Goal: Find contact information: Obtain details needed to contact an individual or organization

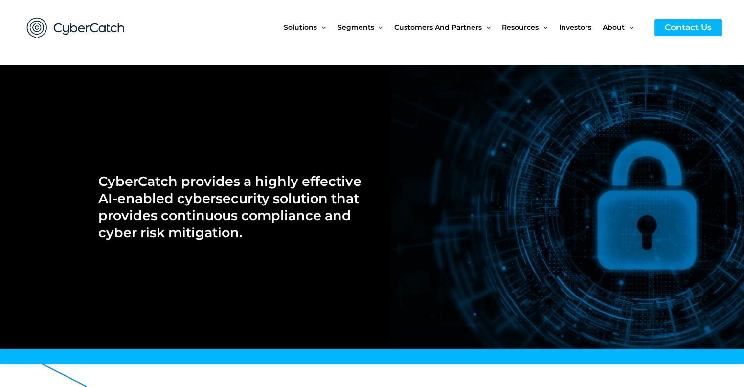
drag, startPoint x: 623, startPoint y: 142, endPoint x: 589, endPoint y: 164, distance: 40.7
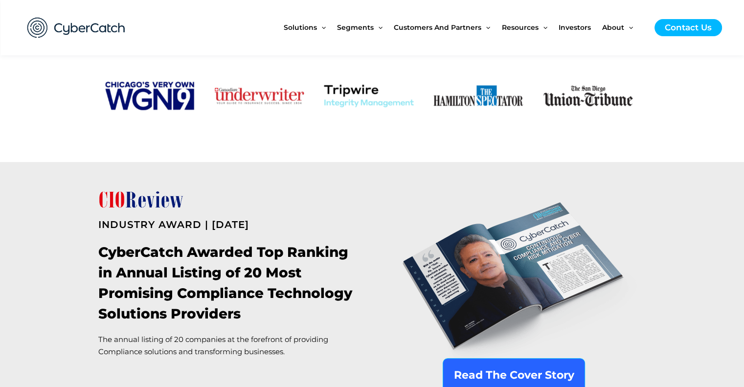
scroll to position [978, 0]
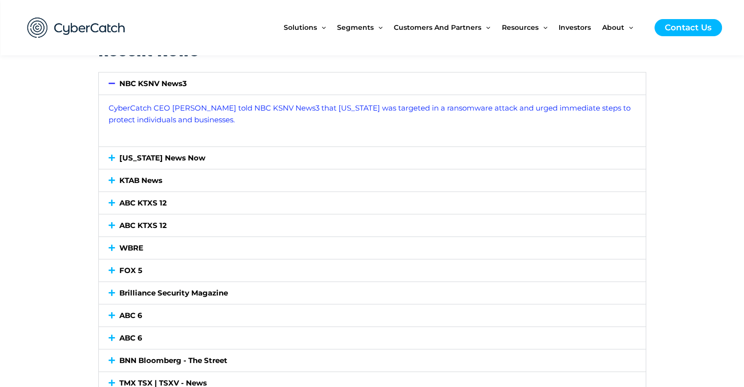
click at [149, 156] on link "[US_STATE] News Now" at bounding box center [162, 157] width 86 height 9
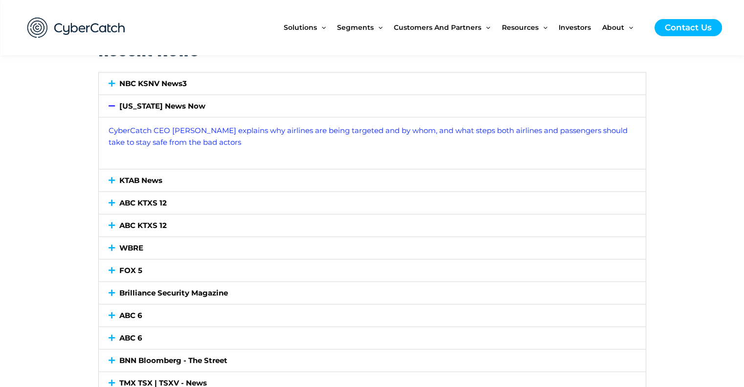
click at [132, 179] on link "KTAB News" at bounding box center [140, 180] width 43 height 9
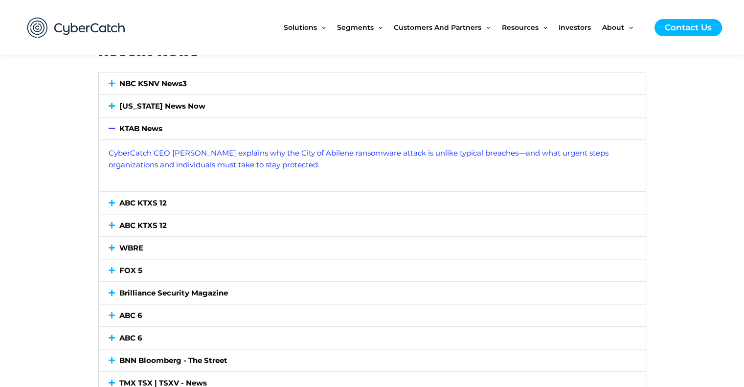
click at [135, 203] on link "ABC KTXS 12" at bounding box center [142, 202] width 47 height 9
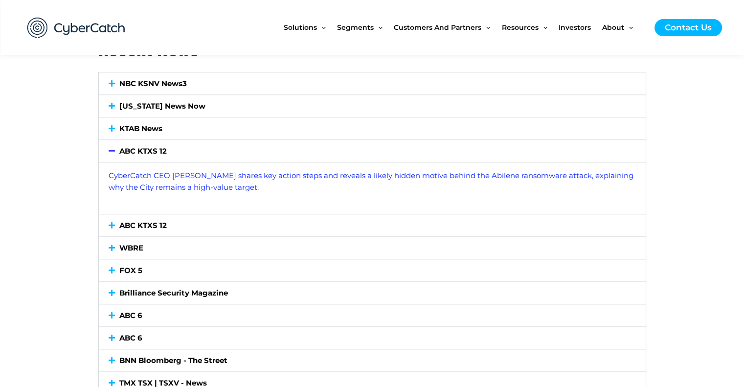
click at [153, 156] on div "ABC KTXS 12" at bounding box center [372, 151] width 547 height 22
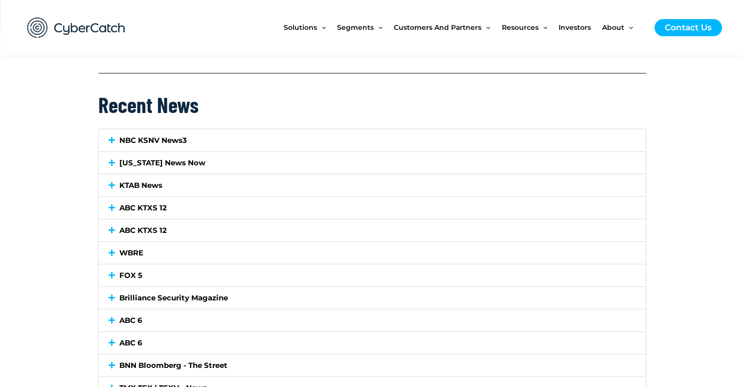
scroll to position [847, 0]
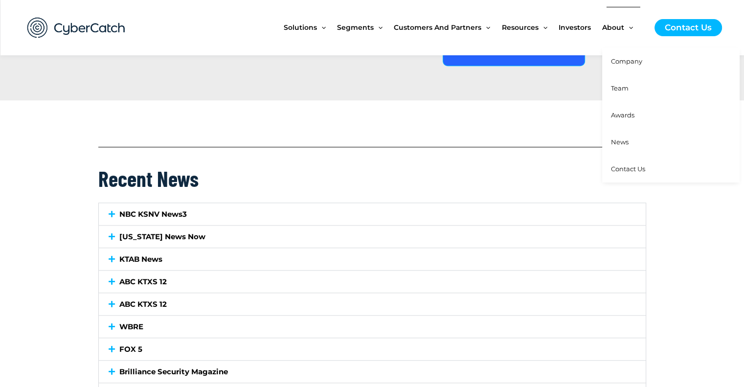
click at [626, 137] on link "News" at bounding box center [670, 142] width 137 height 27
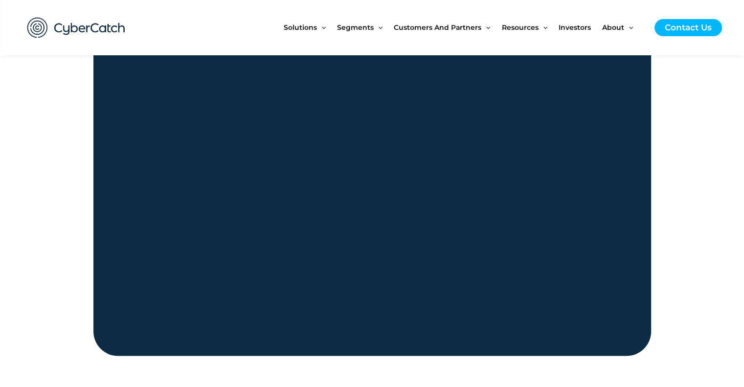
scroll to position [1174, 0]
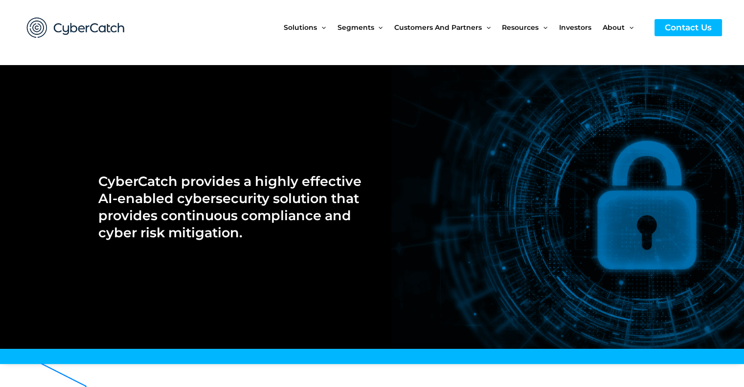
scroll to position [4211, 0]
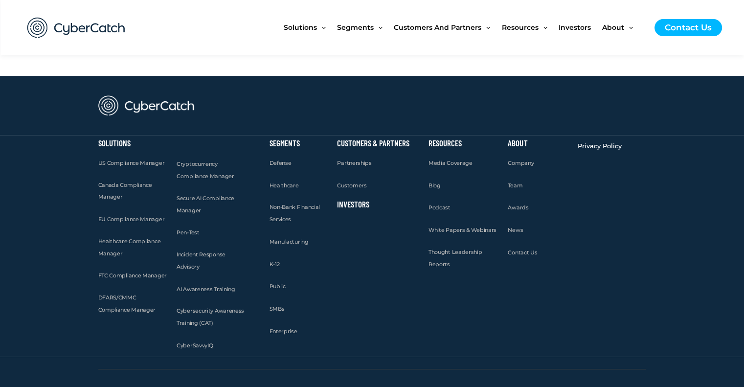
click at [172, 386] on h2 "Copyright © 2025 CyberCatch, Inc. All rights reserved. CyberCatch, the CyberCat…" at bounding box center [372, 393] width 548 height 15
drag, startPoint x: 172, startPoint y: 371, endPoint x: 200, endPoint y: 373, distance: 27.9
click at [200, 386] on h2 "Copyright © 2025 CyberCatch, Inc. All rights reserved. CyberCatch, the CyberCat…" at bounding box center [372, 393] width 548 height 15
copy h2 "CyberCatch, Inc."
click at [593, 142] on span "Privacy Policy" at bounding box center [600, 146] width 44 height 8
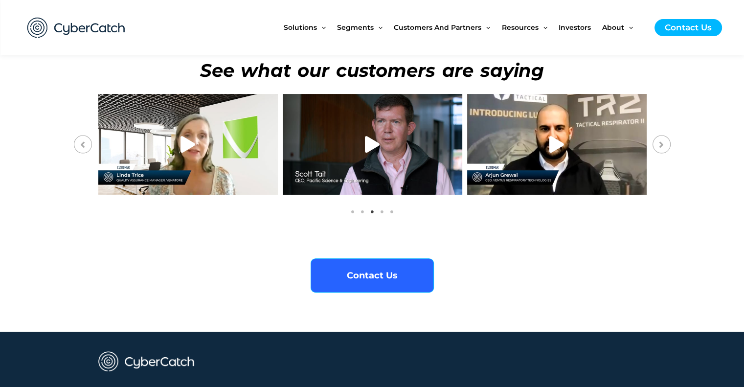
scroll to position [3885, 0]
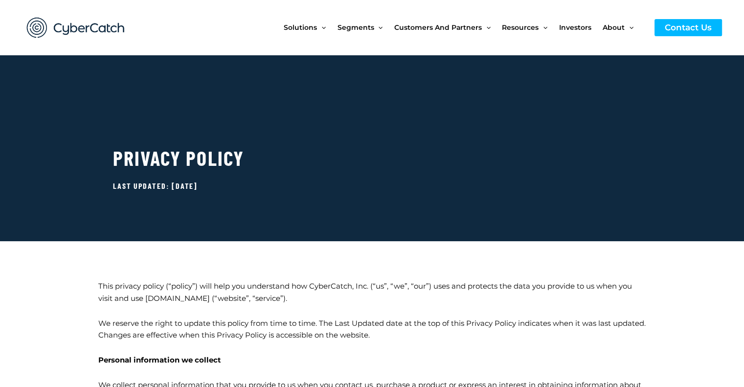
drag, startPoint x: 336, startPoint y: 278, endPoint x: 361, endPoint y: 283, distance: 25.4
copy p "CyberCatch, Inc"
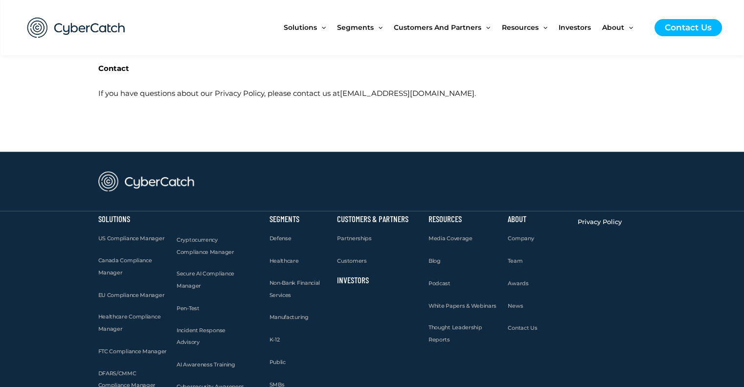
scroll to position [1113, 0]
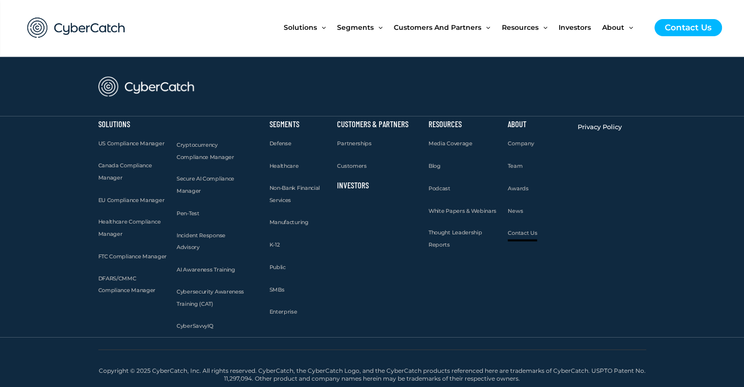
click at [524, 234] on span "Contact Us" at bounding box center [522, 232] width 29 height 7
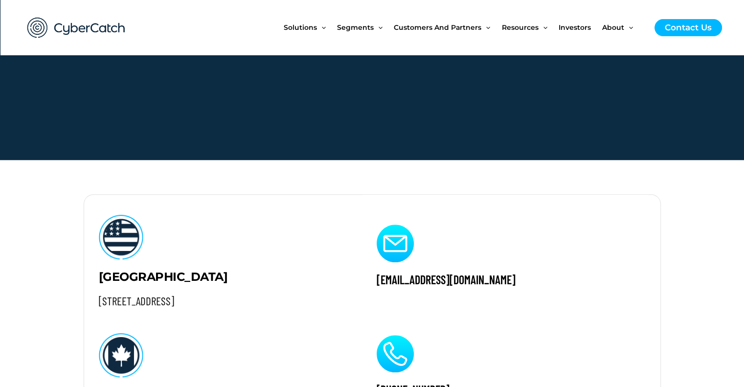
scroll to position [954, 0]
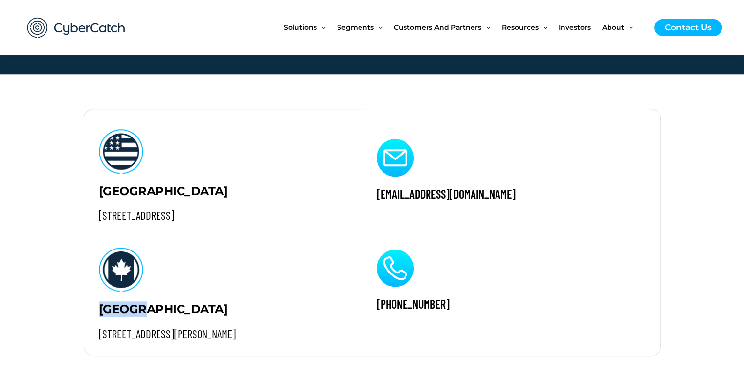
drag, startPoint x: 155, startPoint y: 306, endPoint x: 49, endPoint y: 306, distance: 105.1
click at [49, 306] on section "[GEOGRAPHIC_DATA] [STREET_ADDRESS] [GEOGRAPHIC_DATA] [STREET_ADDRESS][PERSON_NA…" at bounding box center [372, 232] width 744 height 316
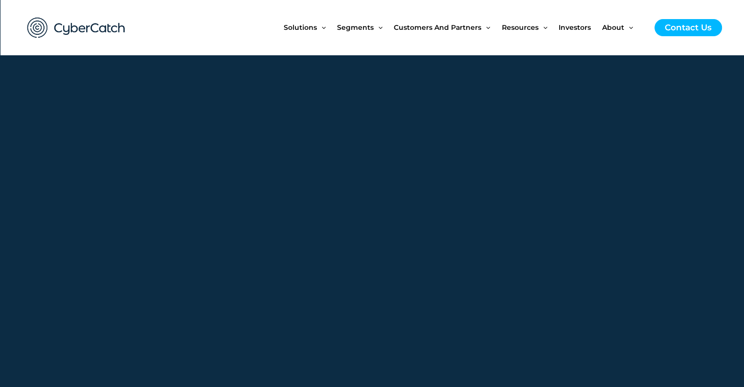
scroll to position [889, 0]
